Goal: Task Accomplishment & Management: Manage account settings

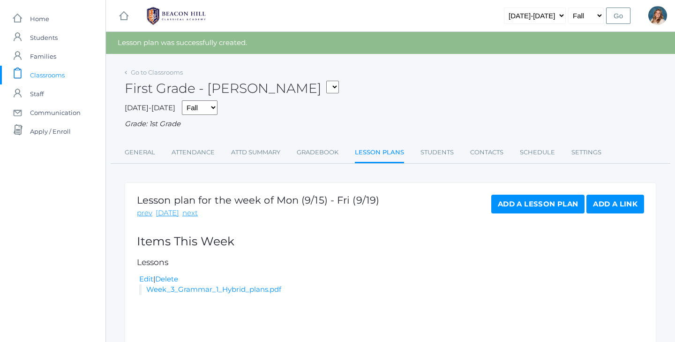
click at [374, 148] on link "Lesson Plans" at bounding box center [379, 153] width 49 height 20
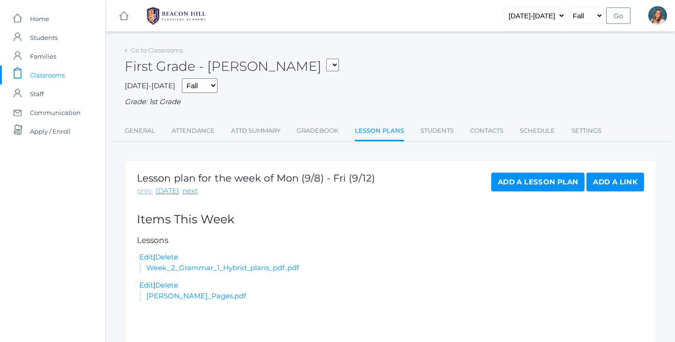
click at [146, 189] on link "prev" at bounding box center [144, 191] width 15 height 11
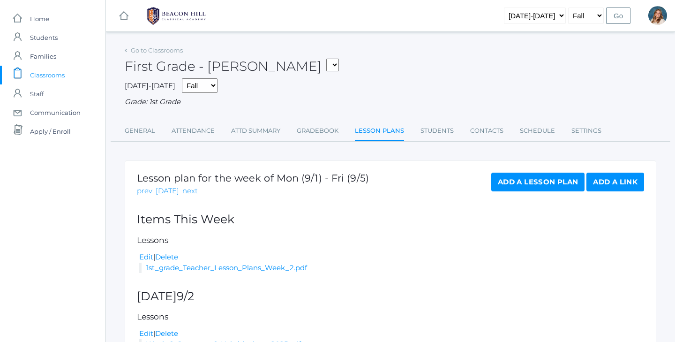
click at [40, 77] on span "Classrooms" at bounding box center [47, 75] width 35 height 19
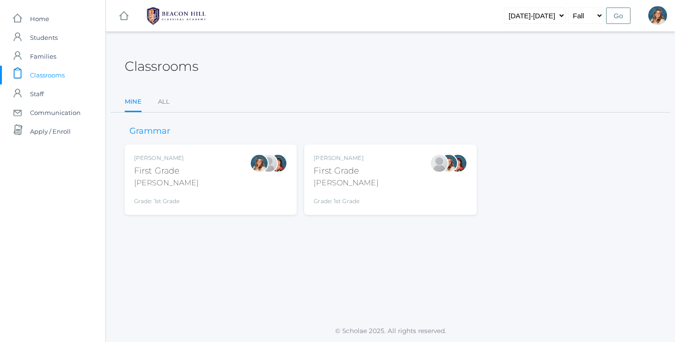
click at [205, 161] on div "Liv Barber First Grade Barber Grade: 1st Grade 01LA" at bounding box center [210, 180] width 153 height 52
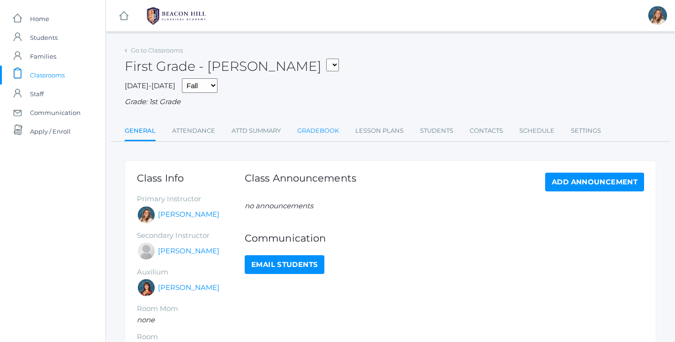
click at [321, 121] on link "Gradebook" at bounding box center [318, 130] width 42 height 19
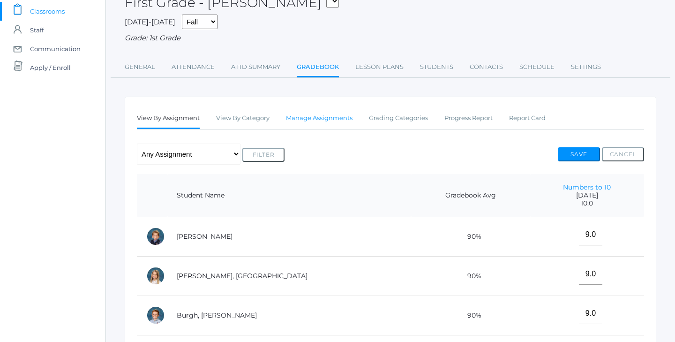
click at [290, 116] on link "Manage Assignments" at bounding box center [319, 118] width 67 height 19
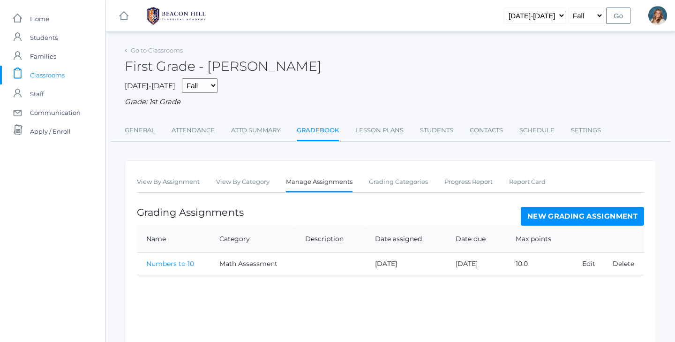
click at [619, 218] on link "New Grading Assignment" at bounding box center [582, 216] width 123 height 19
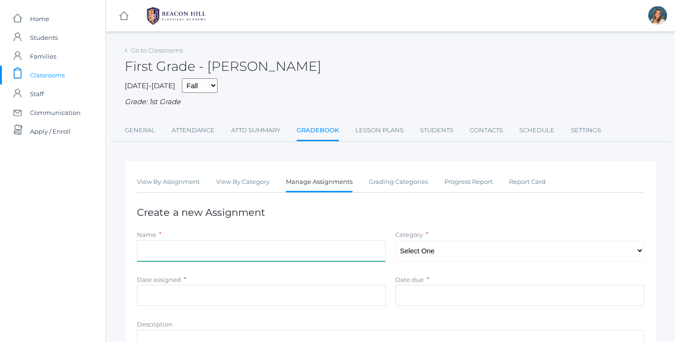
click at [299, 240] on input "Name" at bounding box center [261, 250] width 249 height 21
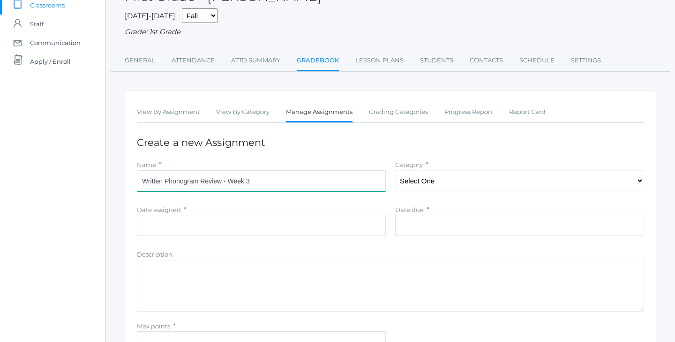
scroll to position [76, 0]
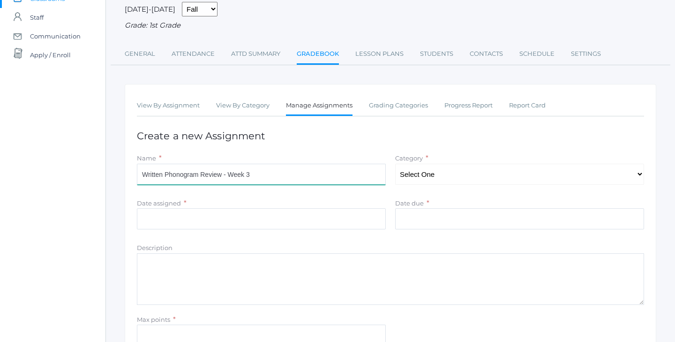
type input "Written Phonogram Review - Week 3"
select select "1055"
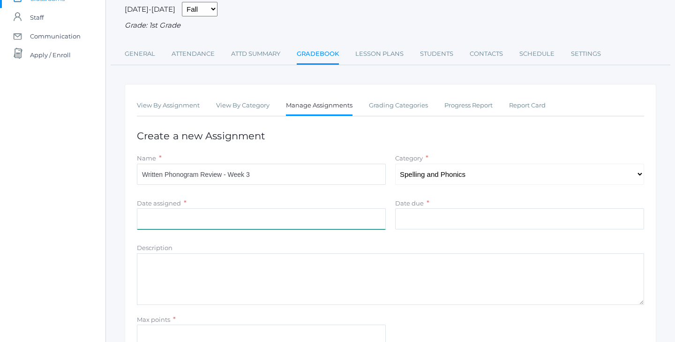
click at [260, 221] on input "Date assigned" at bounding box center [261, 218] width 249 height 21
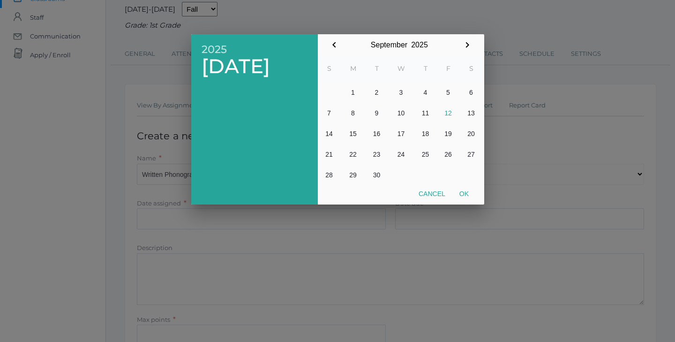
click at [446, 111] on button "12" at bounding box center [448, 113] width 23 height 21
click at [461, 187] on button "Ok" at bounding box center [464, 193] width 23 height 17
type input "[DATE]"
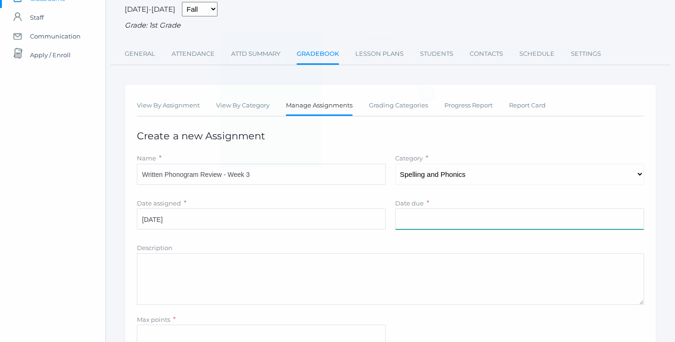
click at [457, 211] on input "Date due" at bounding box center [519, 218] width 249 height 21
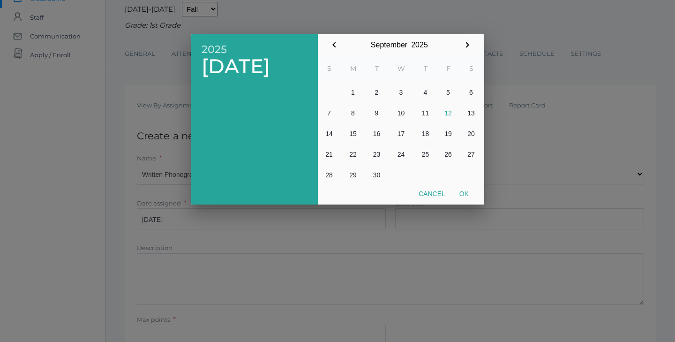
click at [451, 112] on button "12" at bounding box center [448, 113] width 23 height 21
click at [463, 189] on button "Ok" at bounding box center [464, 193] width 23 height 17
type input "[DATE]"
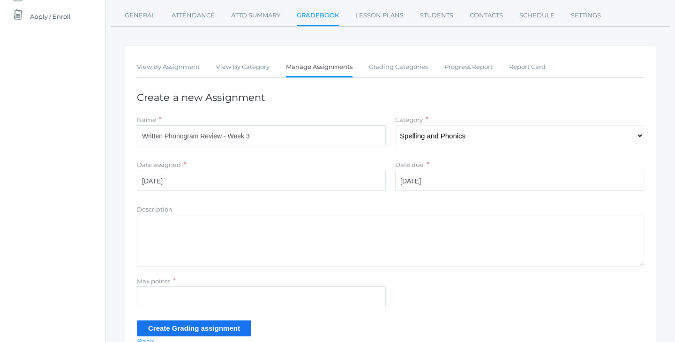
scroll to position [129, 0]
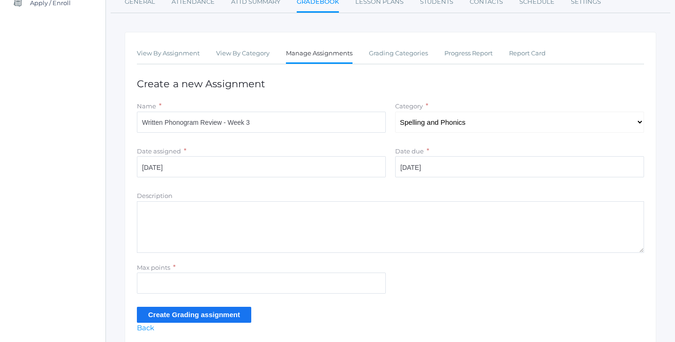
click at [264, 265] on div "Max points *" at bounding box center [261, 267] width 249 height 11
click at [263, 273] on input "Max points" at bounding box center [261, 283] width 249 height 21
type input "10"
click at [204, 242] on textarea "Description" at bounding box center [391, 227] width 508 height 52
type textarea "Testing Mastery of the following phonograms: a, b, c, d, e, f, g, h, i, j, k."
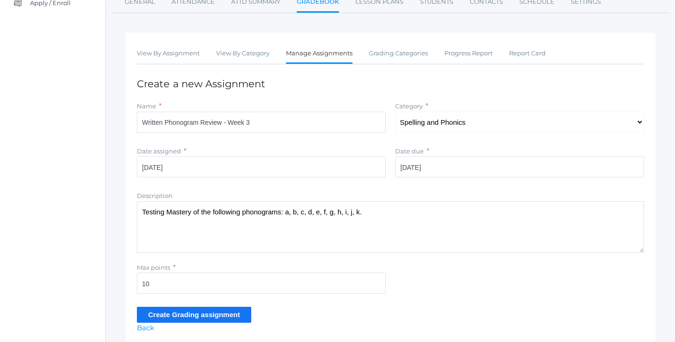
click at [180, 312] on input "Create Grading assignment" at bounding box center [194, 314] width 114 height 15
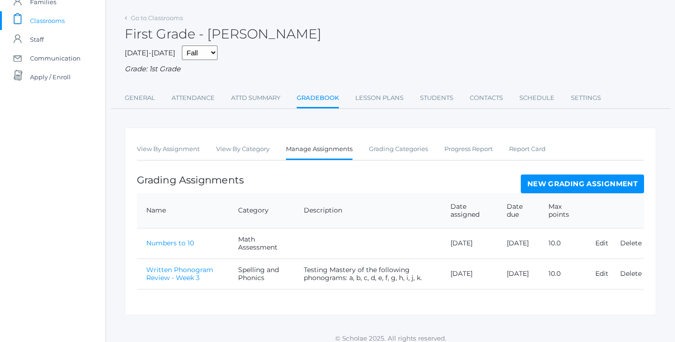
scroll to position [57, 0]
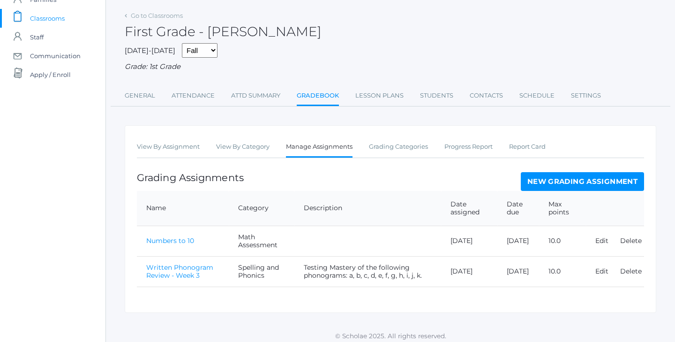
click at [174, 268] on link "Written Phonogram Review - Week 3" at bounding box center [179, 271] width 67 height 16
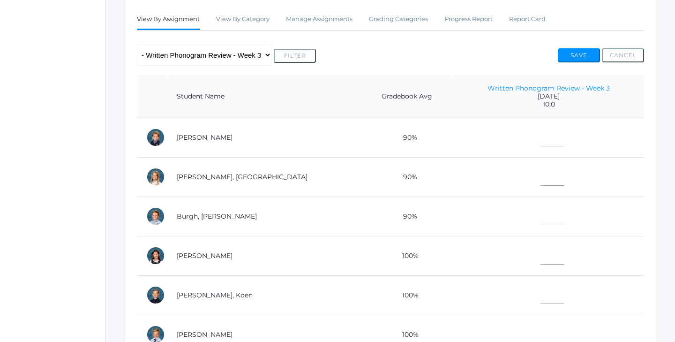
scroll to position [166, 0]
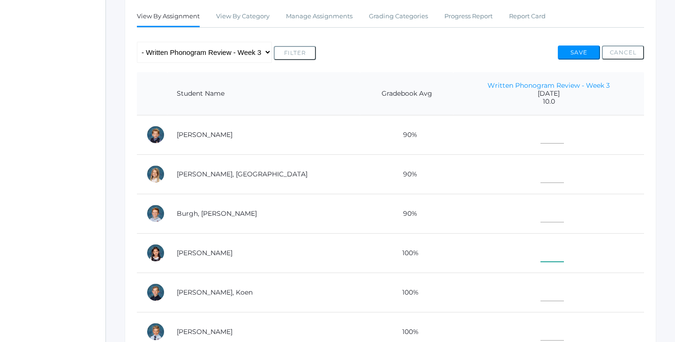
click at [541, 250] on input"] "text" at bounding box center [552, 251] width 23 height 21
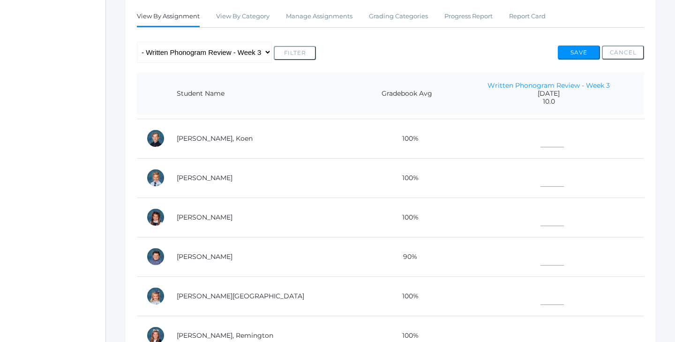
scroll to position [179, 0]
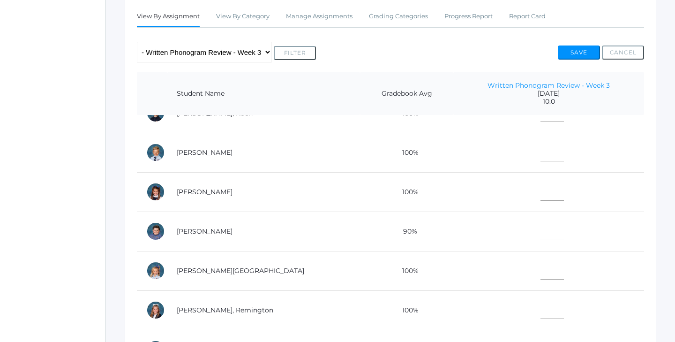
type input"] "10"
click at [541, 231] on input"] "text" at bounding box center [552, 229] width 23 height 21
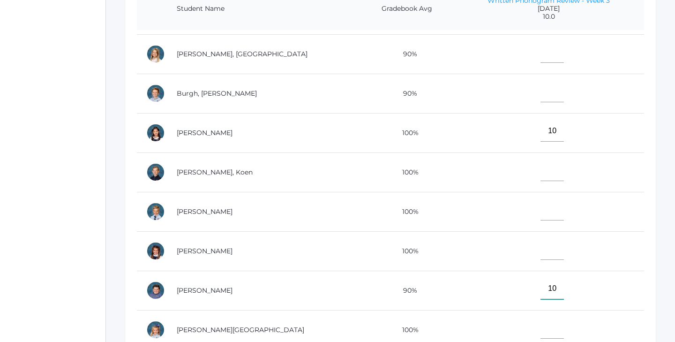
scroll to position [30, 0]
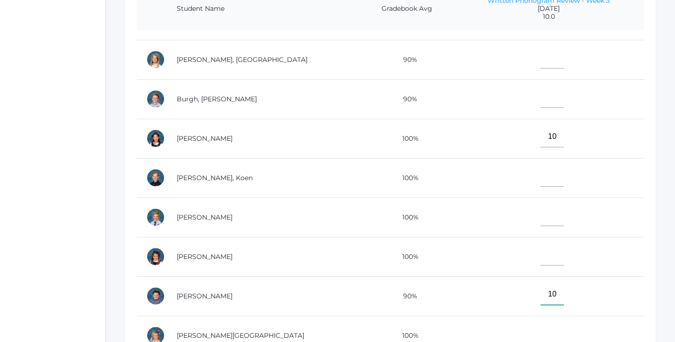
type input"] "10"
click at [541, 100] on input"] "text" at bounding box center [552, 97] width 23 height 21
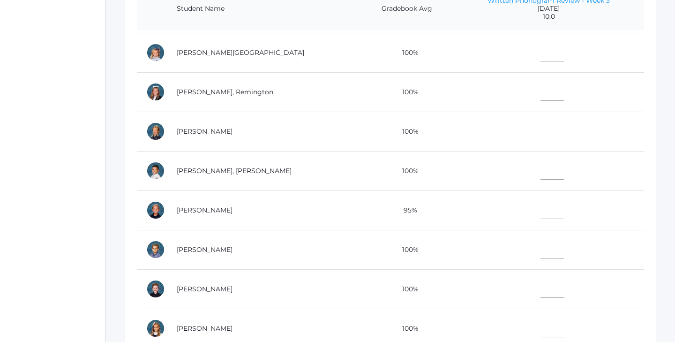
scroll to position [327, 0]
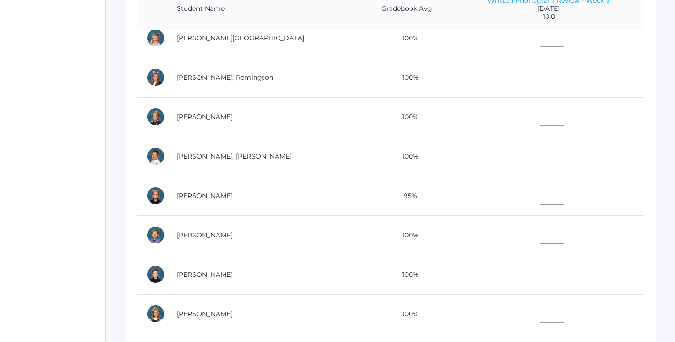
type input"] "8"
click at [541, 232] on input"] "text" at bounding box center [552, 233] width 23 height 21
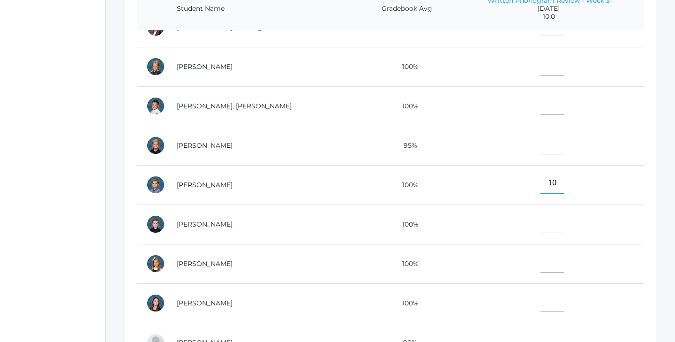
scroll to position [377, 0]
type input"] "10"
click at [550, 222] on td at bounding box center [549, 224] width 191 height 39
click at [541, 222] on input"] "text" at bounding box center [552, 222] width 23 height 21
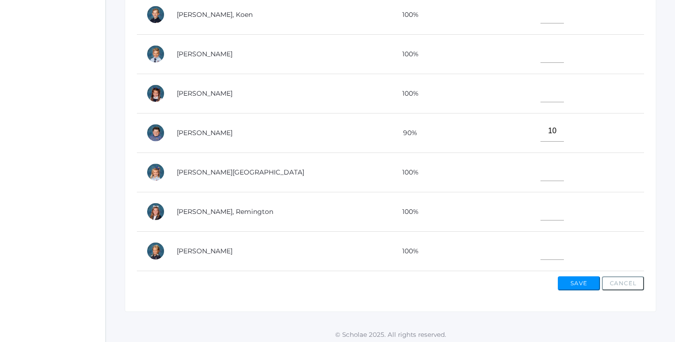
scroll to position [87, 0]
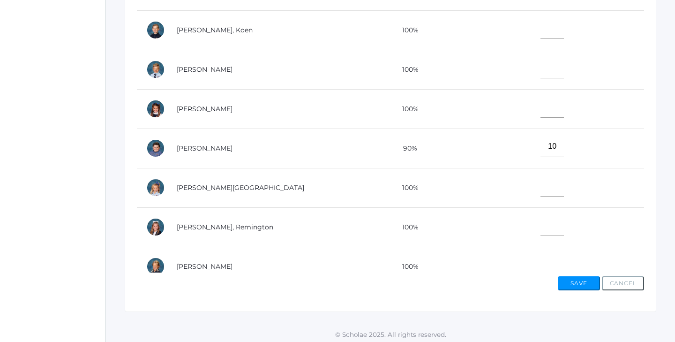
type input"] "10"
click at [541, 74] on input"] "text" at bounding box center [552, 67] width 23 height 21
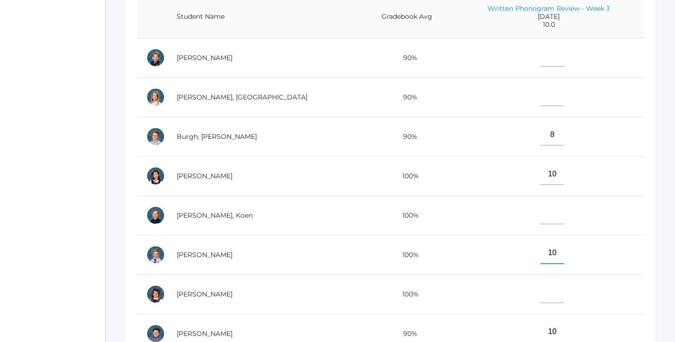
scroll to position [241, 0]
type input"] "10"
click at [539, 39] on td at bounding box center [549, 58] width 191 height 39
click at [541, 61] on input"] "text" at bounding box center [552, 57] width 23 height 21
type input"] "9"
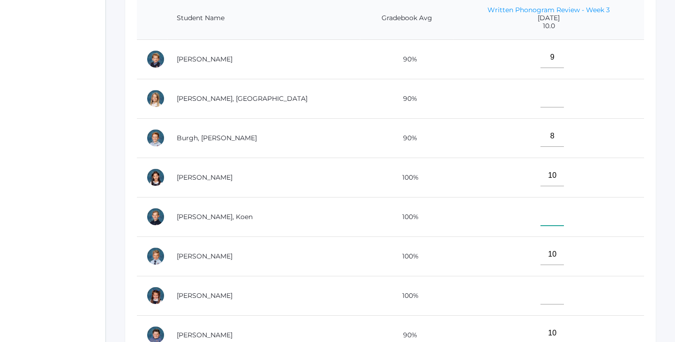
click at [541, 205] on input"] "text" at bounding box center [552, 215] width 23 height 21
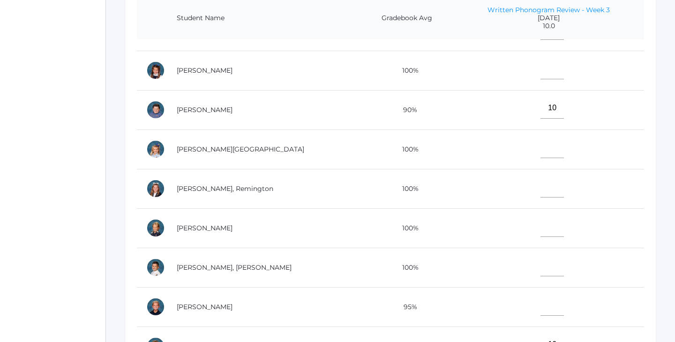
scroll to position [235, 0]
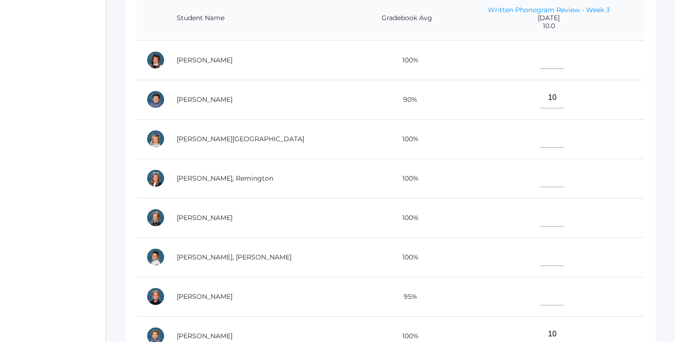
type input"] "10"
click at [541, 54] on input"] "text" at bounding box center [552, 58] width 23 height 21
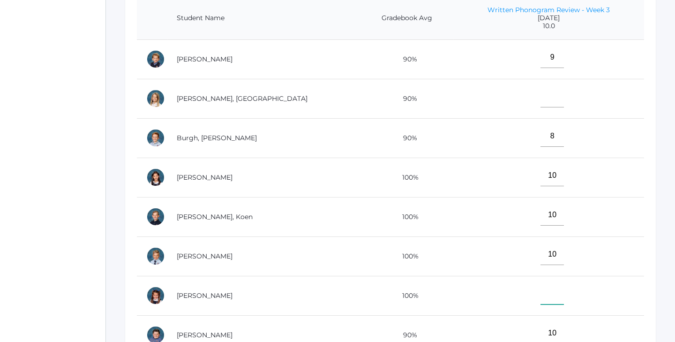
scroll to position [0, 0]
click at [541, 86] on input"] "text" at bounding box center [552, 96] width 23 height 21
click at [541, 131] on input"] "8" at bounding box center [552, 136] width 23 height 21
click at [541, 169] on input"] "10" at bounding box center [552, 175] width 23 height 21
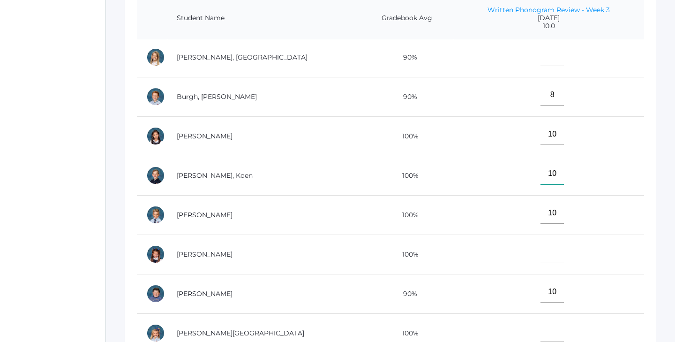
click at [541, 167] on input"] "10" at bounding box center [552, 173] width 23 height 21
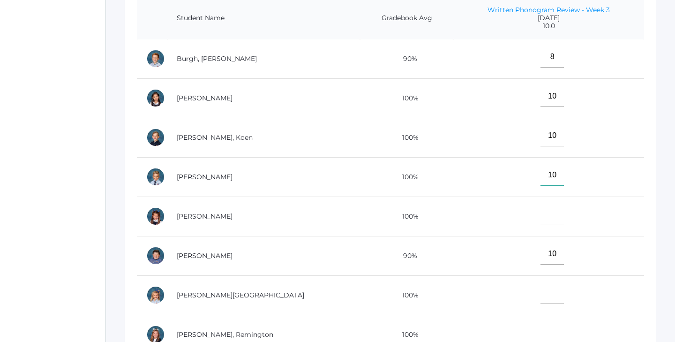
click at [541, 167] on input"] "10" at bounding box center [552, 175] width 23 height 21
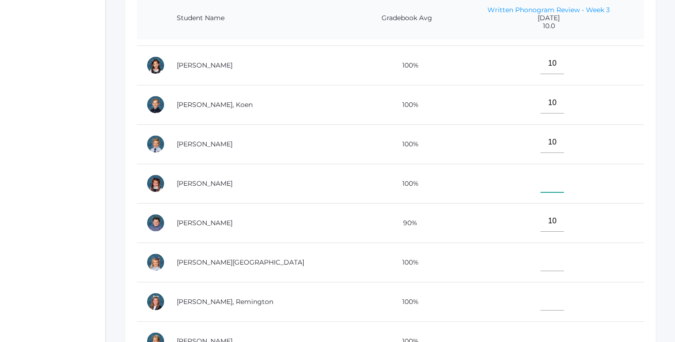
click at [541, 171] on input"] "text" at bounding box center [552, 181] width 23 height 21
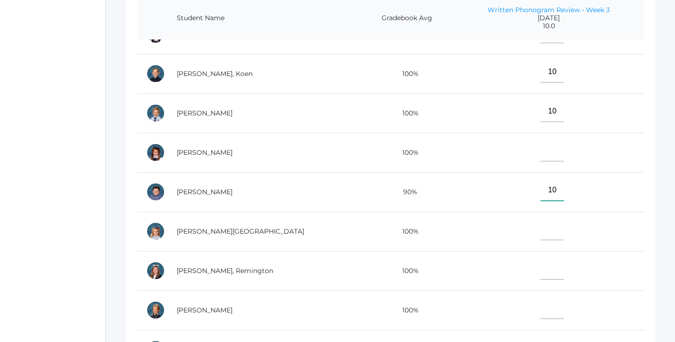
click at [541, 181] on input"] "10" at bounding box center [552, 190] width 23 height 21
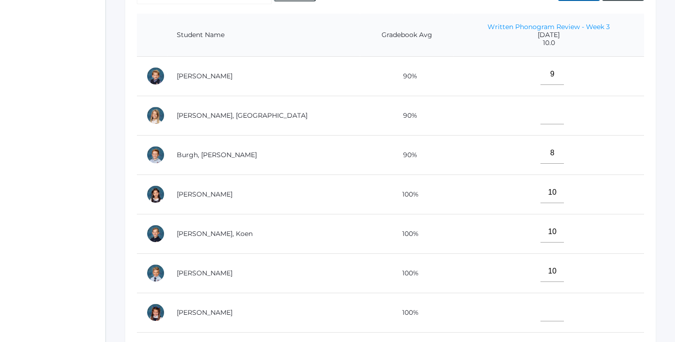
scroll to position [223, 0]
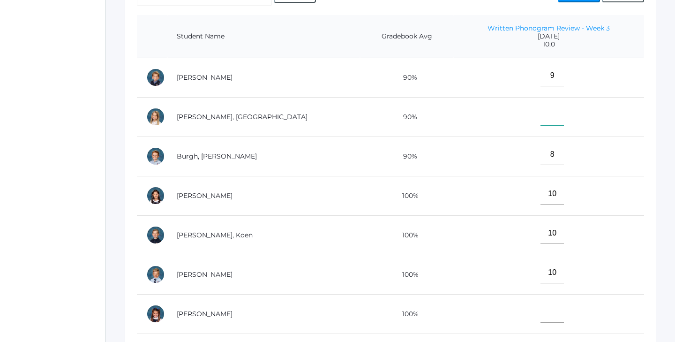
click at [541, 116] on input"] "text" at bounding box center [552, 115] width 23 height 21
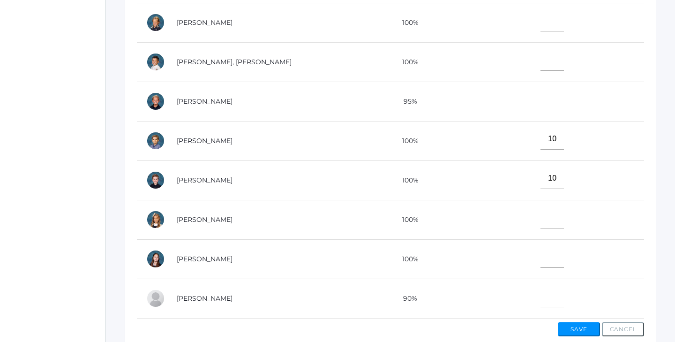
scroll to position [309, 0]
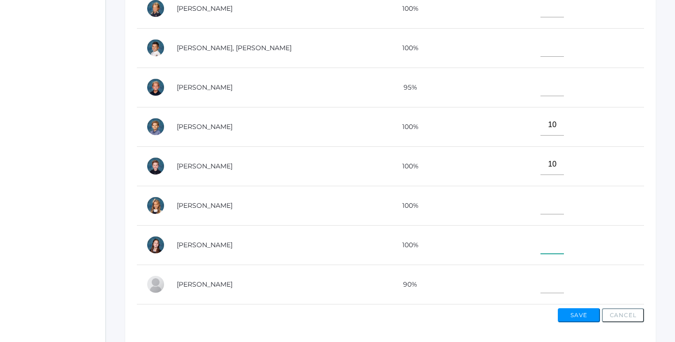
click at [541, 238] on input"] "text" at bounding box center [552, 243] width 23 height 21
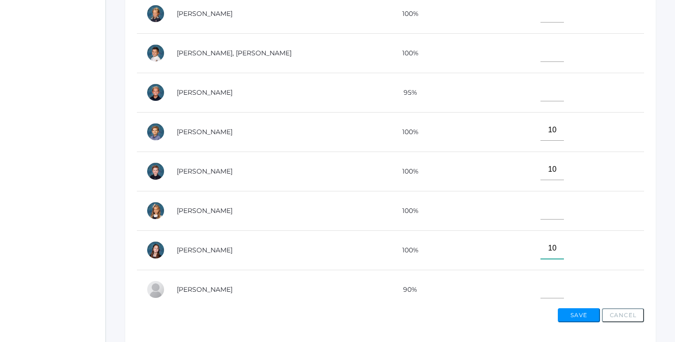
type input"] "10"
click at [541, 207] on input"] "text" at bounding box center [552, 208] width 23 height 21
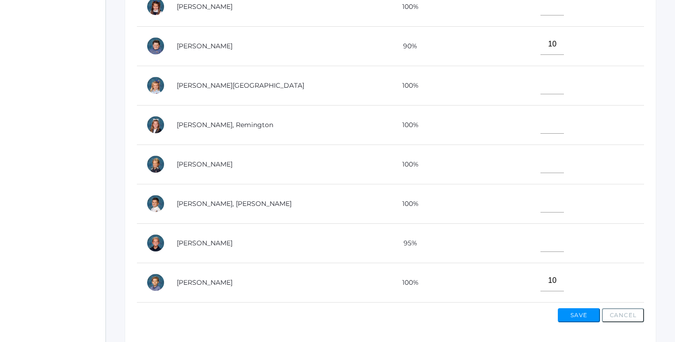
scroll to position [198, 0]
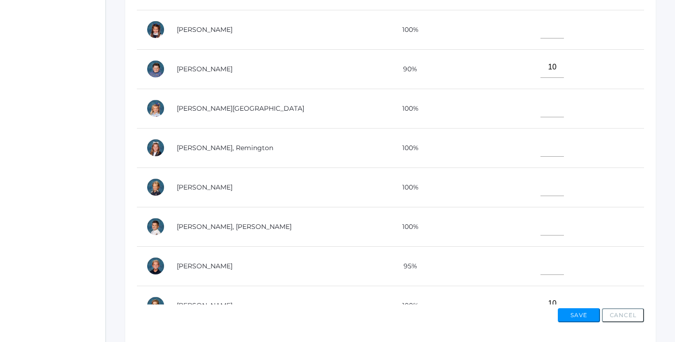
type input"] "10"
click at [541, 101] on input"] "text" at bounding box center [552, 106] width 23 height 21
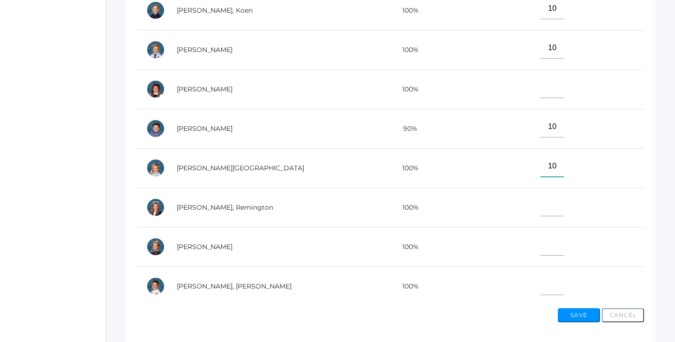
scroll to position [136, 0]
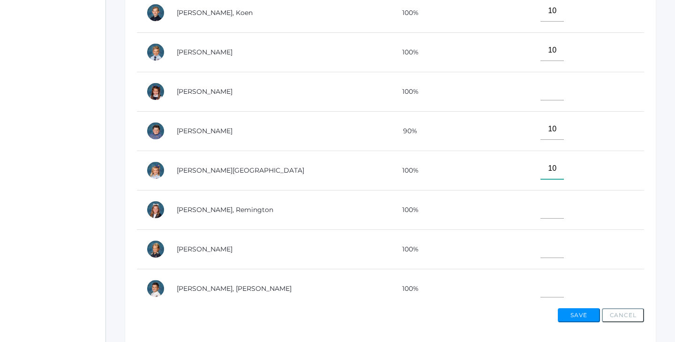
type input"] "10"
click at [541, 91] on input"] "text" at bounding box center [552, 89] width 23 height 21
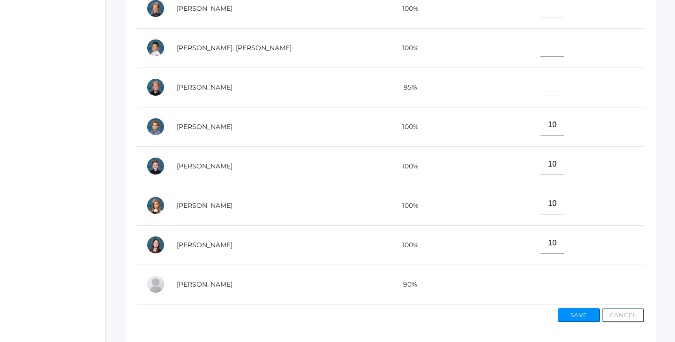
scroll to position [377, 0]
type input"] "9"
click at [517, 273] on td at bounding box center [549, 284] width 191 height 39
click at [541, 278] on input"] "text" at bounding box center [552, 282] width 23 height 21
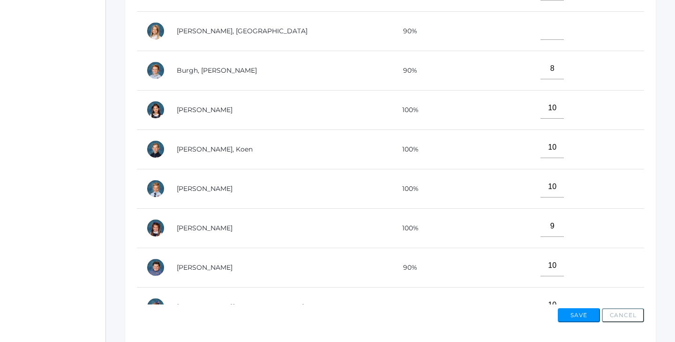
scroll to position [0, 0]
type input"] "8"
click at [541, 24] on input"] "text" at bounding box center [552, 29] width 23 height 21
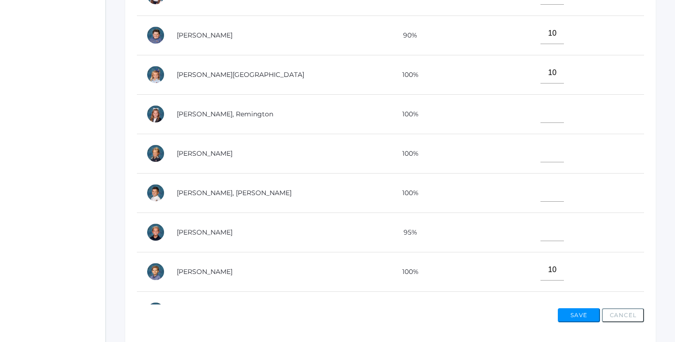
scroll to position [232, 0]
type input"] "10"
click at [528, 121] on td at bounding box center [549, 114] width 191 height 39
click at [541, 119] on input"] "text" at bounding box center [552, 112] width 23 height 21
type input"] "9"
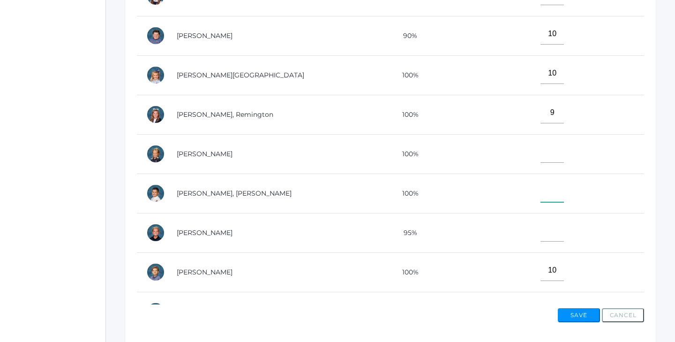
click at [541, 193] on input"] "text" at bounding box center [552, 191] width 23 height 21
type input"] "10"
click at [541, 142] on input"] "text" at bounding box center [552, 152] width 23 height 21
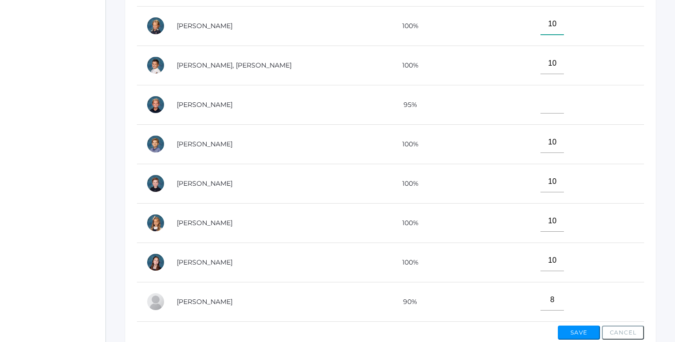
scroll to position [307, 0]
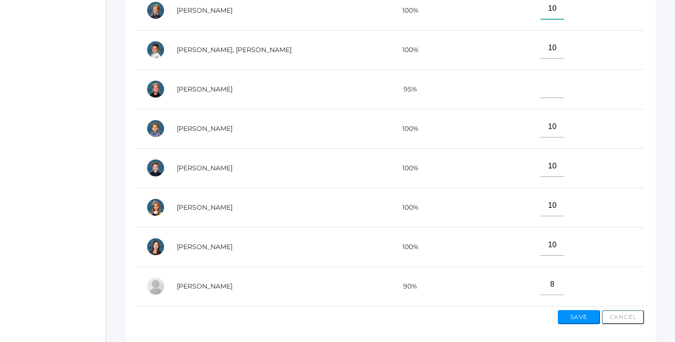
type input"] "10"
click at [580, 316] on button "Save" at bounding box center [579, 317] width 42 height 14
